Goal: Information Seeking & Learning: Learn about a topic

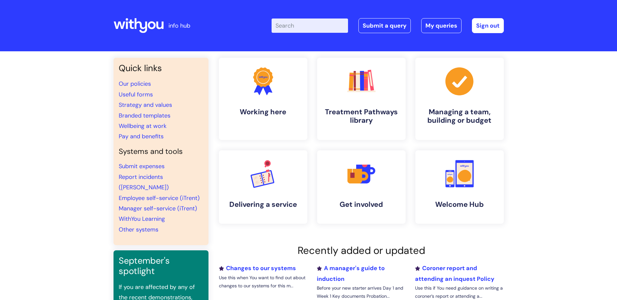
click at [293, 28] on input "Enter your search term here..." at bounding box center [309, 26] width 76 height 14
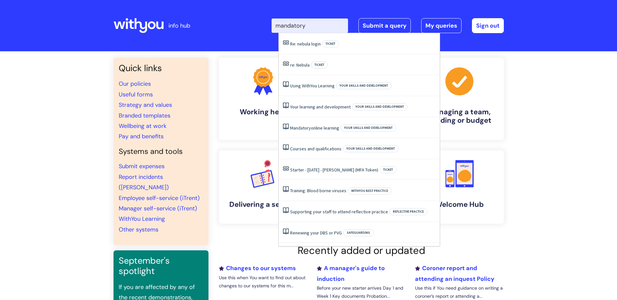
type input "mandatory"
click button "Search" at bounding box center [0, 0] width 0 height 0
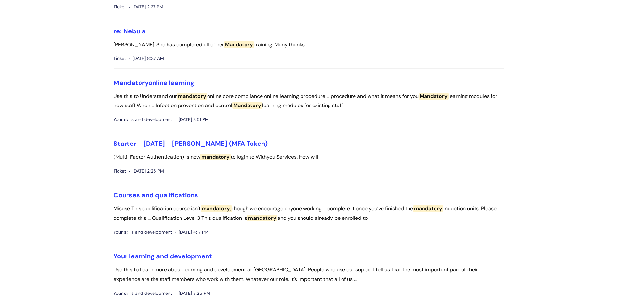
scroll to position [130, 0]
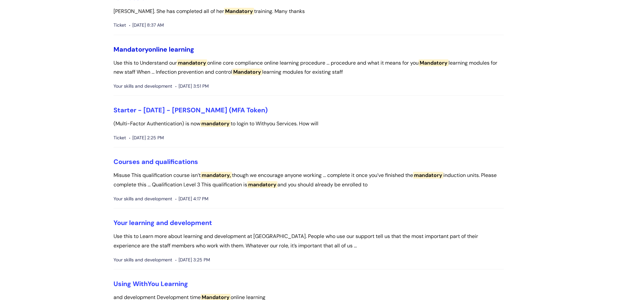
click at [179, 50] on link "Mandatory online learning" at bounding box center [153, 49] width 81 height 8
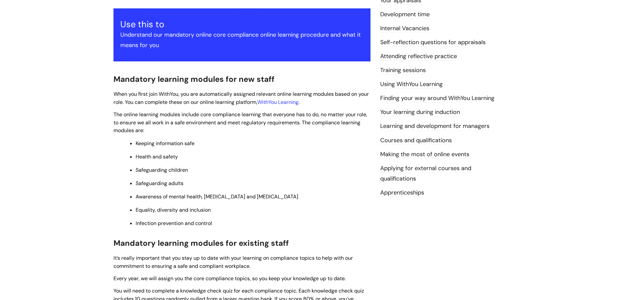
scroll to position [130, 0]
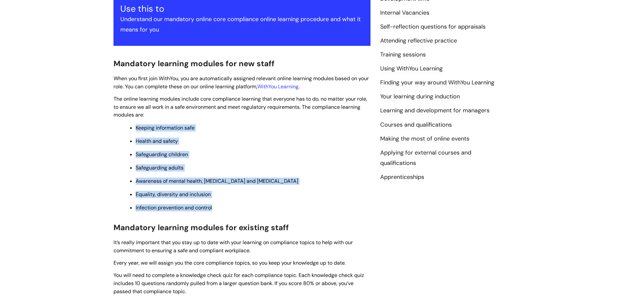
drag, startPoint x: 136, startPoint y: 126, endPoint x: 226, endPoint y: 211, distance: 123.5
click at [226, 211] on ul "Keeping information safe Health and safety Safeguarding children Safeguarding a…" at bounding box center [245, 168] width 250 height 88
copy ul "Keeping information safe Health and safety Safeguarding children Safeguarding a…"
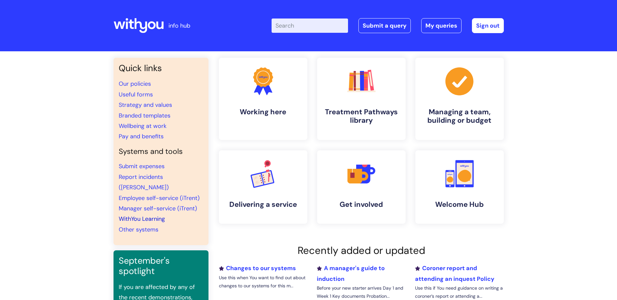
click at [142, 215] on link "WithYou Learning" at bounding box center [142, 219] width 46 height 8
